Goal: Information Seeking & Learning: Understand process/instructions

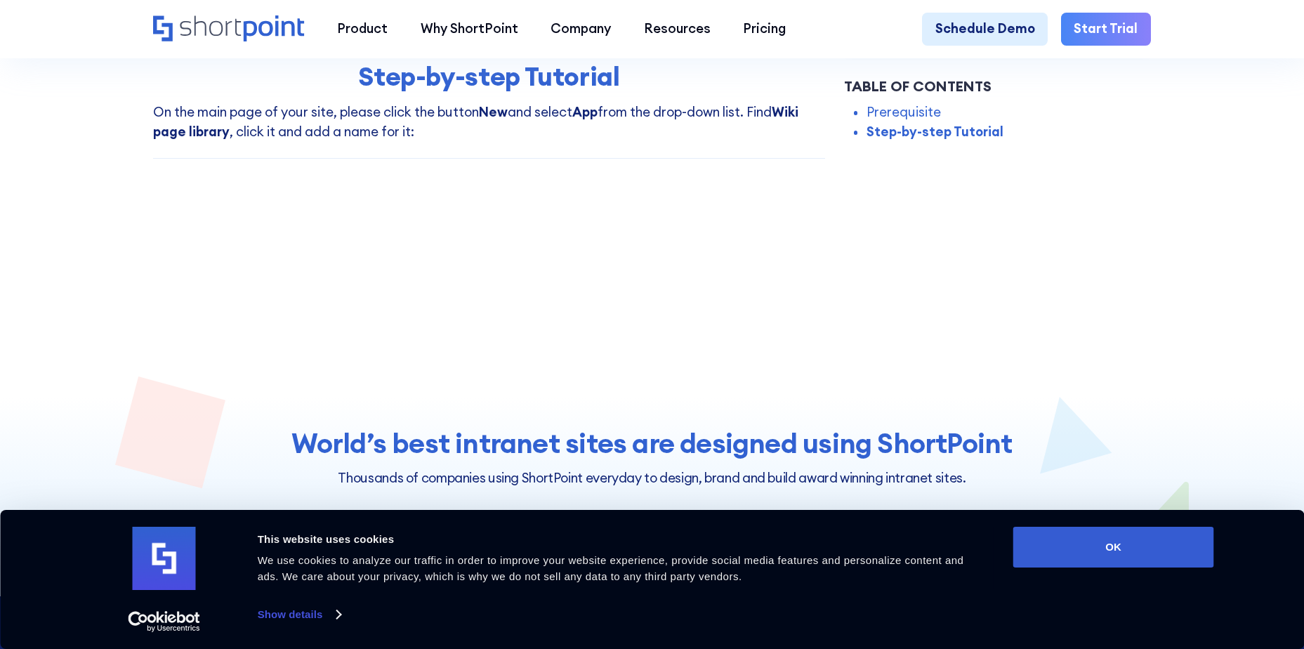
scroll to position [491, 0]
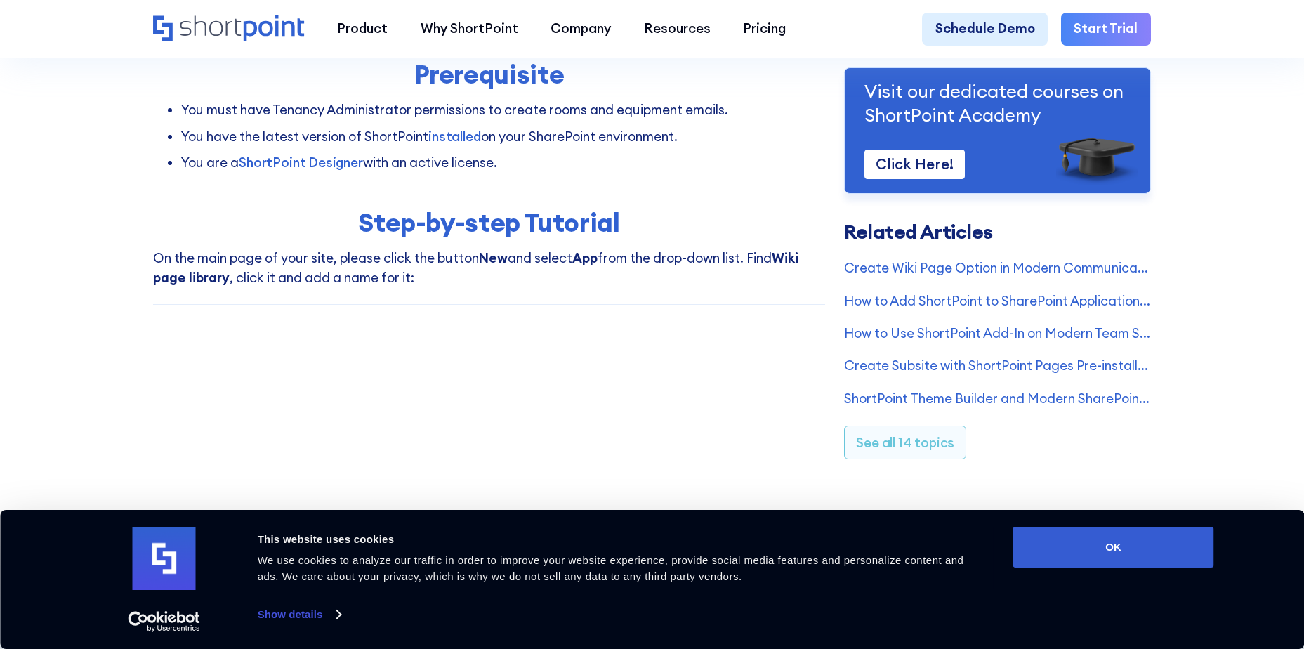
click at [1132, 558] on button "OK" at bounding box center [1113, 547] width 201 height 41
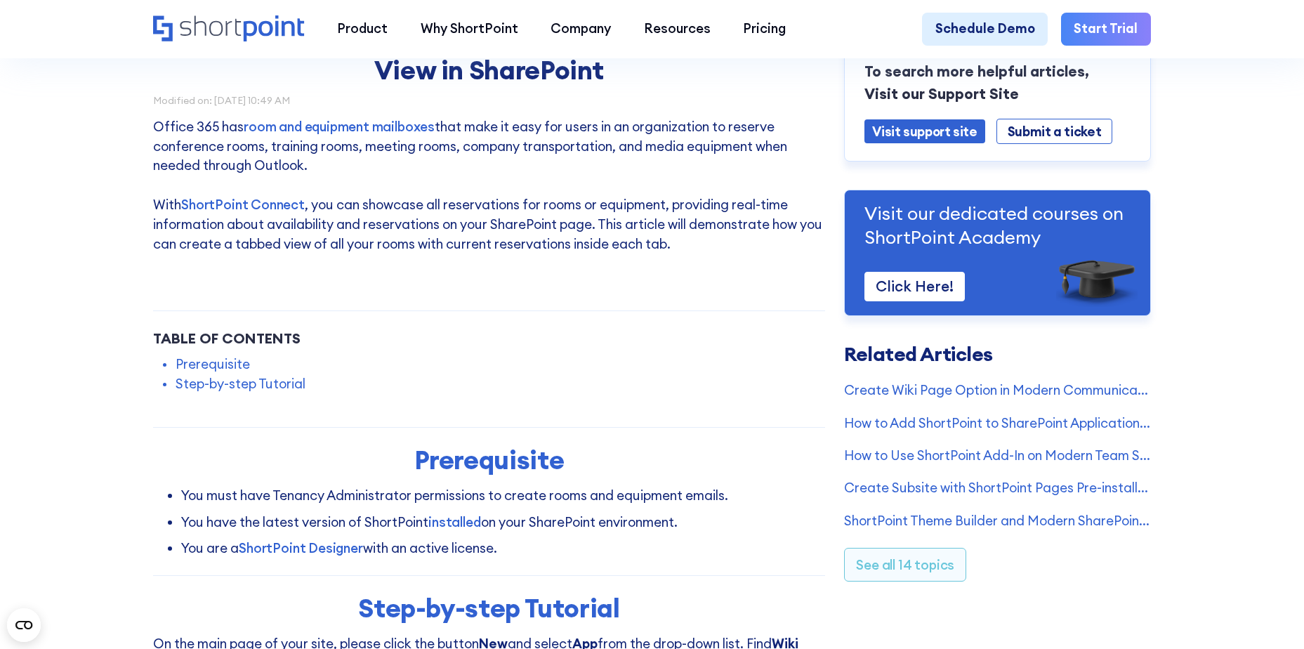
scroll to position [140, 0]
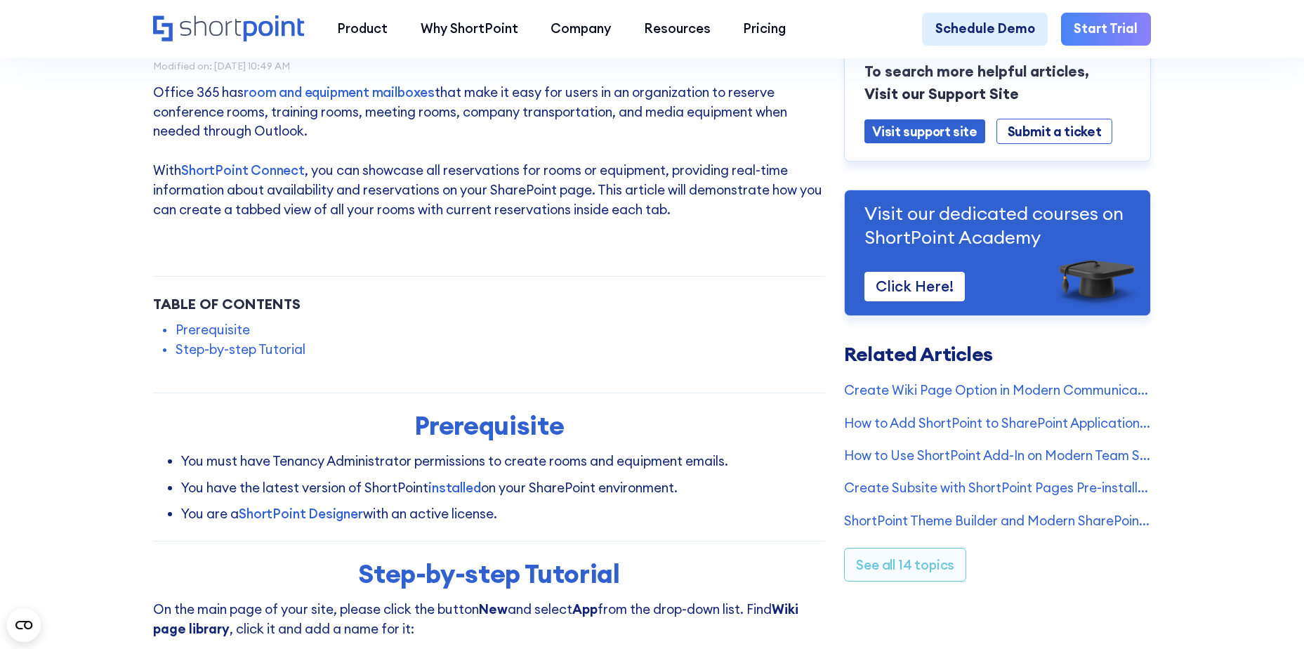
click at [257, 352] on link "Step-by-step Tutorial" at bounding box center [241, 350] width 130 height 20
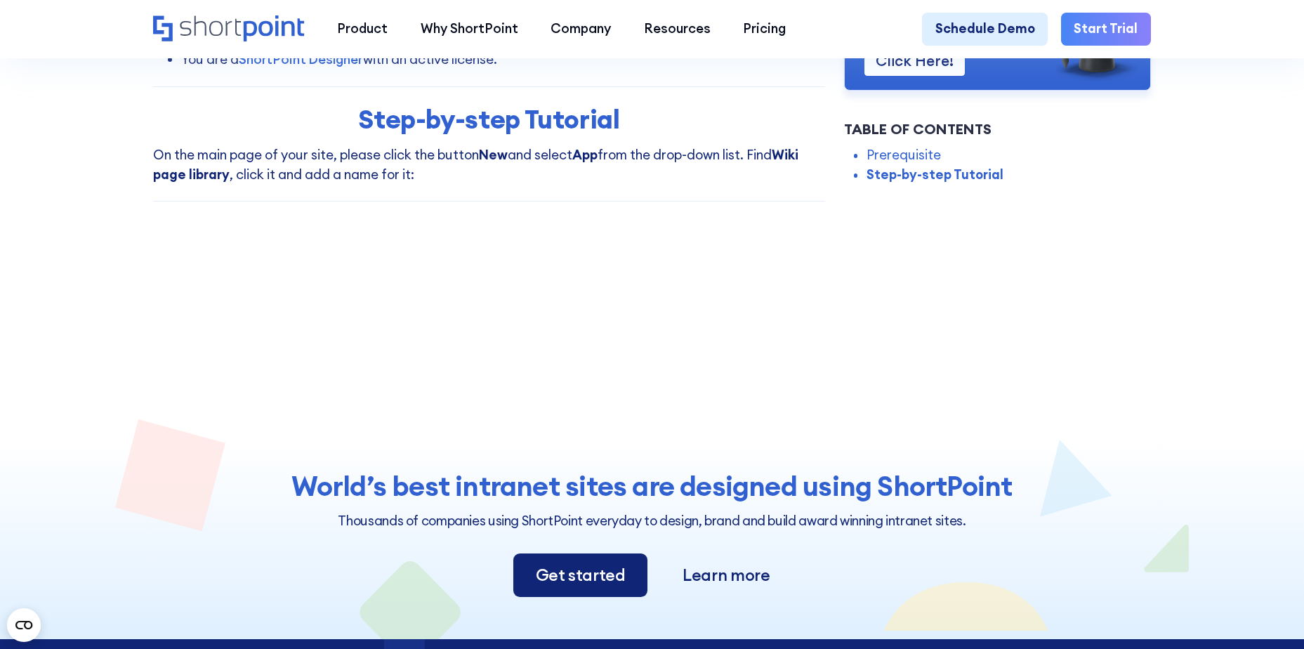
scroll to position [600, 0]
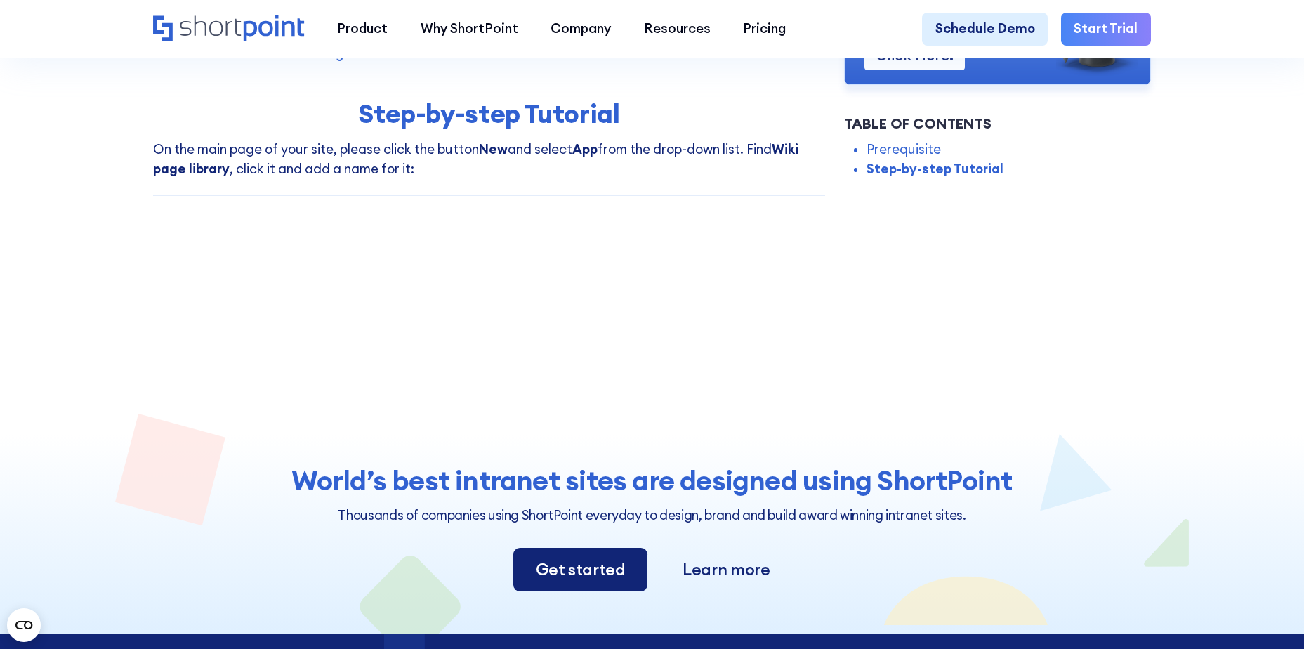
click at [365, 179] on p "On the main page of your site, please click the button New and select App from …" at bounding box center [488, 159] width 671 height 39
click at [181, 171] on strong "Wiki page library" at bounding box center [475, 158] width 645 height 37
click at [407, 174] on p "On the main page of your site, please click the button New and select App from …" at bounding box center [488, 159] width 671 height 39
click at [475, 175] on p "On the main page of your site, please click the button New and select App from …" at bounding box center [488, 159] width 671 height 39
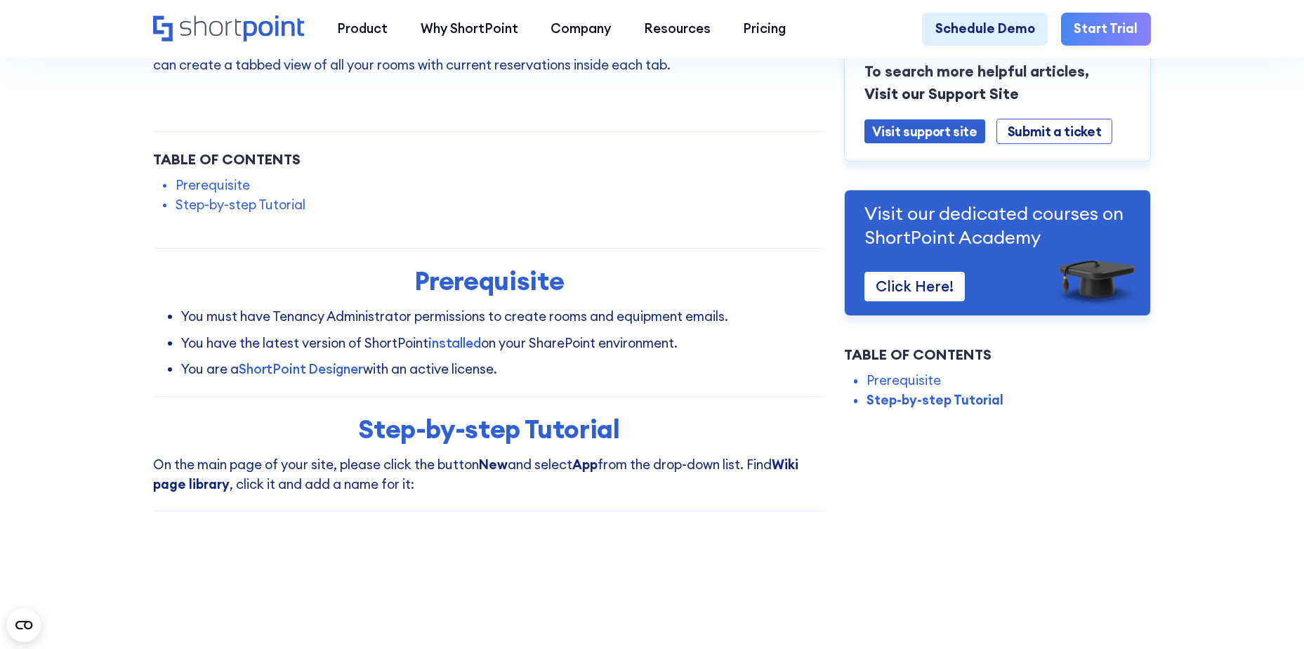
scroll to position [179, 0]
